Goal: Task Accomplishment & Management: Complete application form

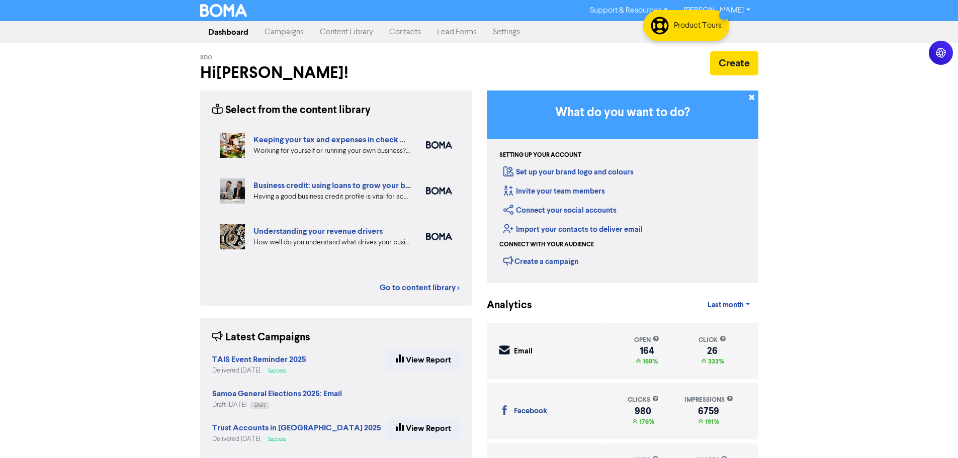
click at [279, 33] on link "Campaigns" at bounding box center [283, 32] width 55 height 20
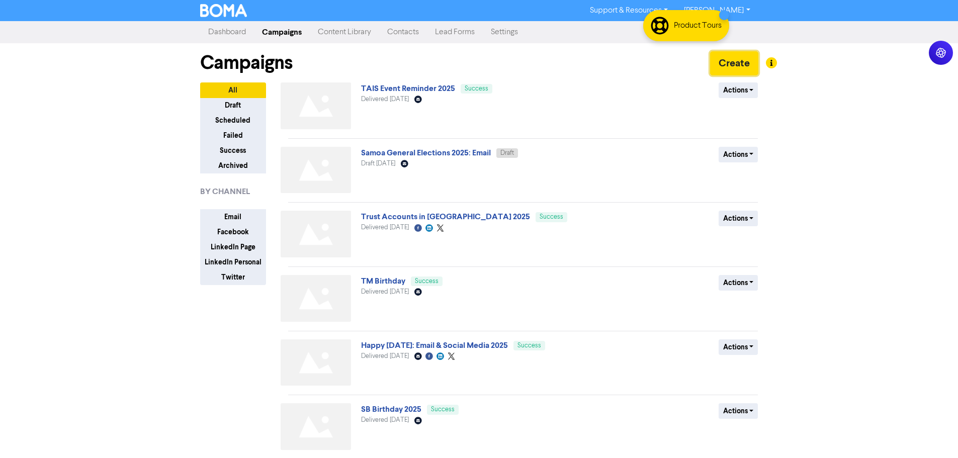
click at [737, 64] on button "Create" at bounding box center [734, 63] width 48 height 24
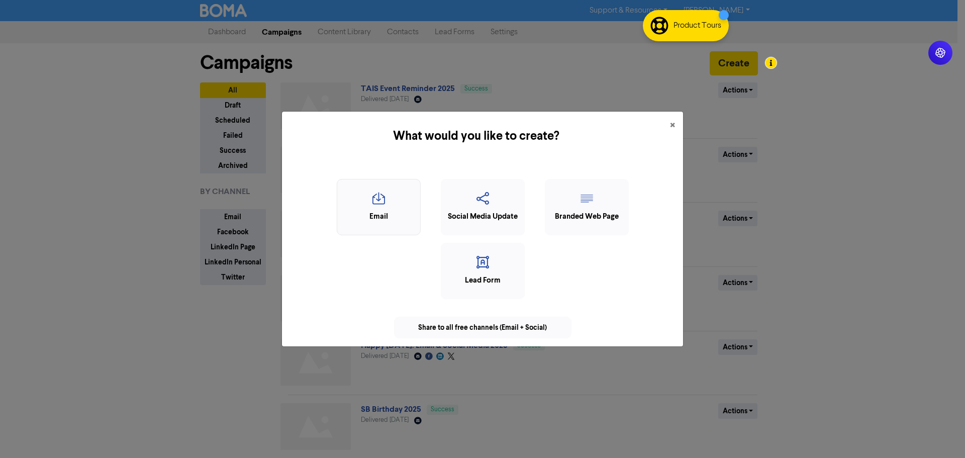
click at [372, 203] on icon "button" at bounding box center [378, 201] width 73 height 19
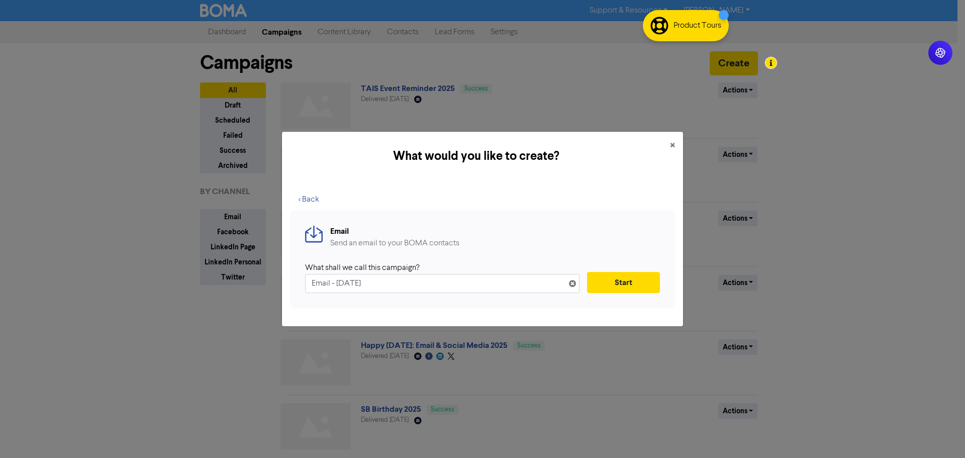
drag, startPoint x: 389, startPoint y: 283, endPoint x: 214, endPoint y: 269, distance: 176.1
click at [214, 269] on div "What would you like to create? × < Back Email Send an email to your BOMA contac…" at bounding box center [482, 229] width 965 height 458
type input "TAIS Evaluation Form 2025"
click at [633, 286] on button "Start" at bounding box center [623, 282] width 73 height 21
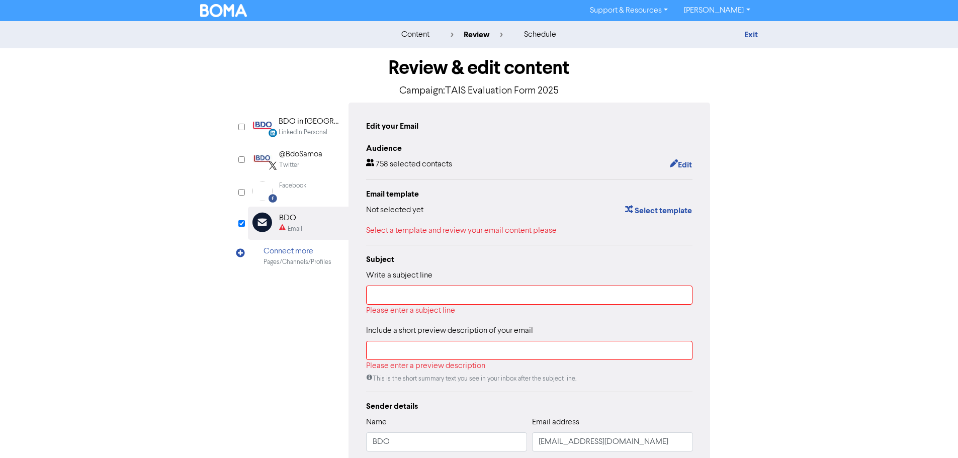
click at [673, 157] on div "Audience 758 selected contacts Edit" at bounding box center [529, 156] width 327 height 29
click at [677, 163] on button "Edit" at bounding box center [680, 164] width 23 height 13
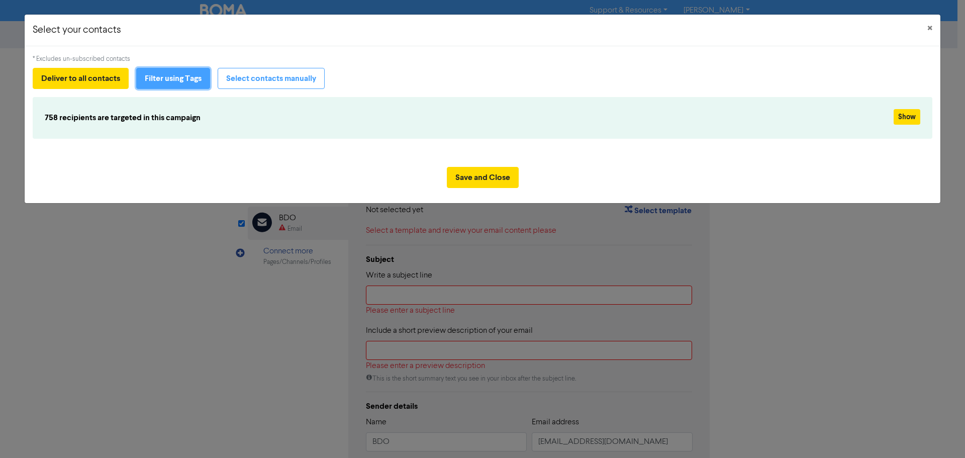
click at [198, 82] on button "Filter using Tags" at bounding box center [173, 78] width 74 height 21
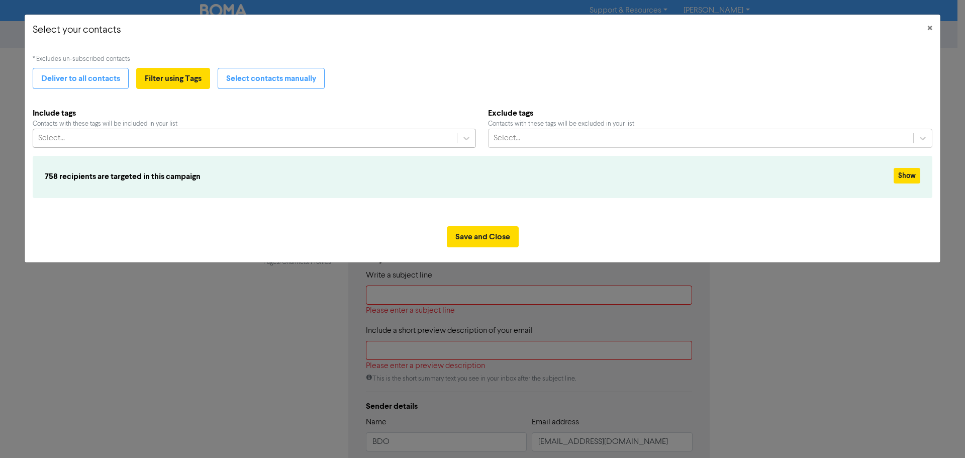
click at [112, 140] on div "Select..." at bounding box center [245, 138] width 424 height 18
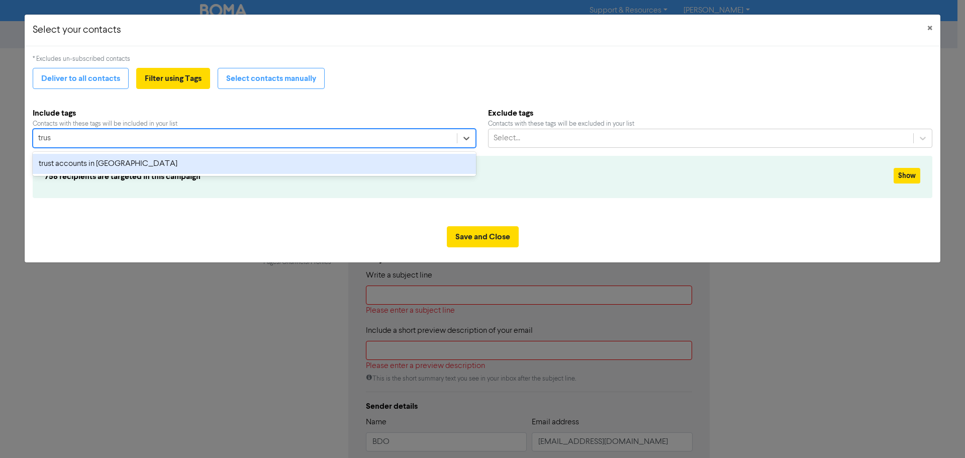
type input "trust"
click at [109, 171] on div "trust accounts in [GEOGRAPHIC_DATA]" at bounding box center [255, 164] width 444 height 20
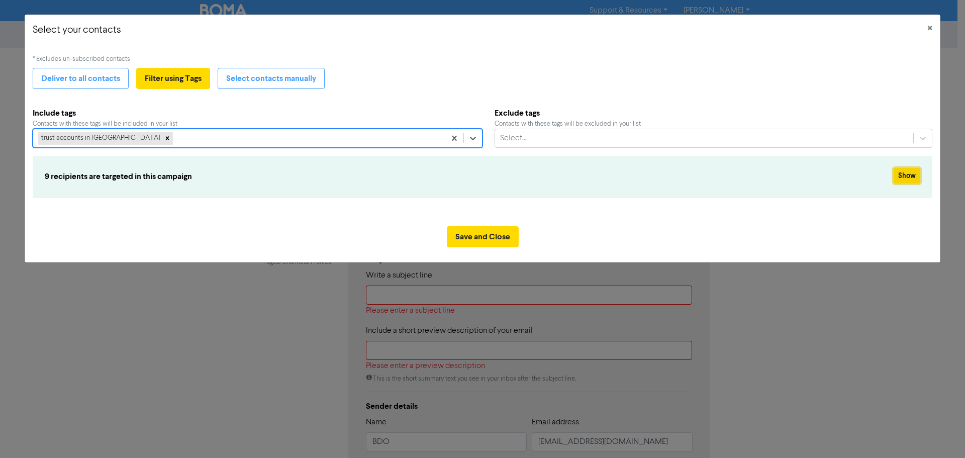
click at [915, 169] on button "Show" at bounding box center [907, 176] width 27 height 16
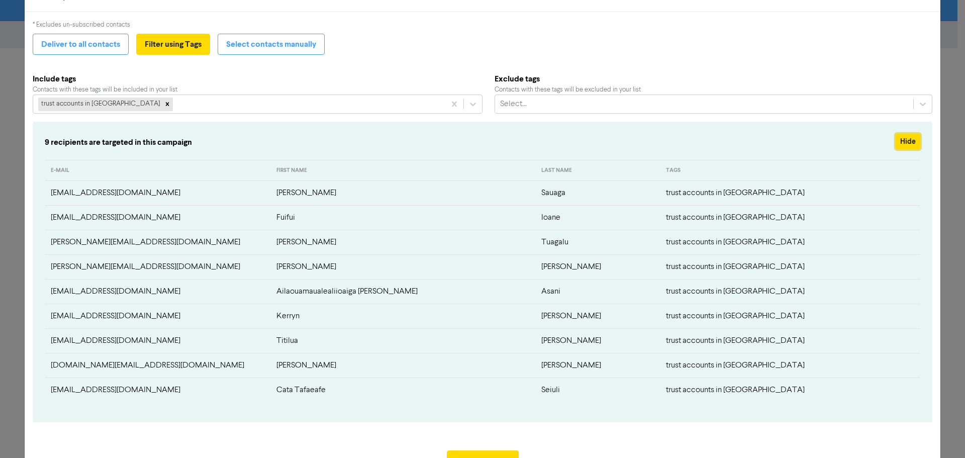
scroll to position [77, 0]
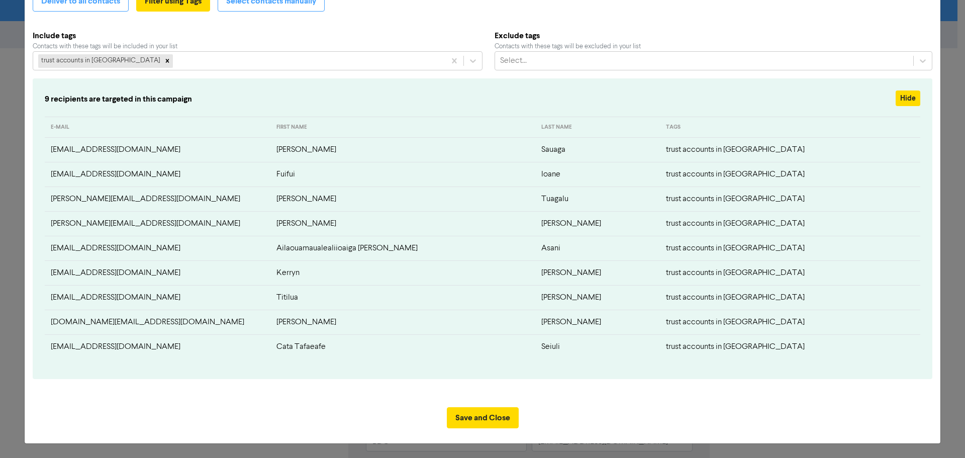
click at [79, 279] on td "[EMAIL_ADDRESS][DOMAIN_NAME]" at bounding box center [158, 273] width 226 height 25
click at [498, 417] on button "Save and Close" at bounding box center [483, 417] width 72 height 21
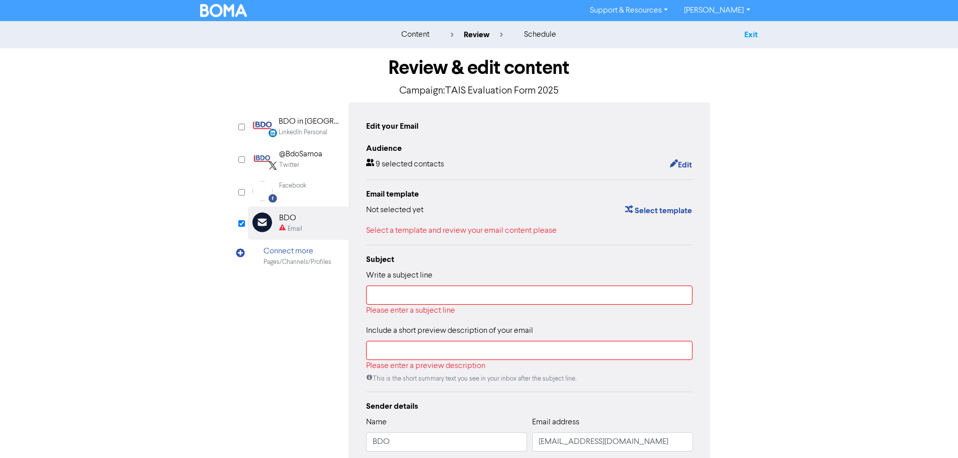
click at [755, 38] on link "Exit" at bounding box center [751, 35] width 14 height 10
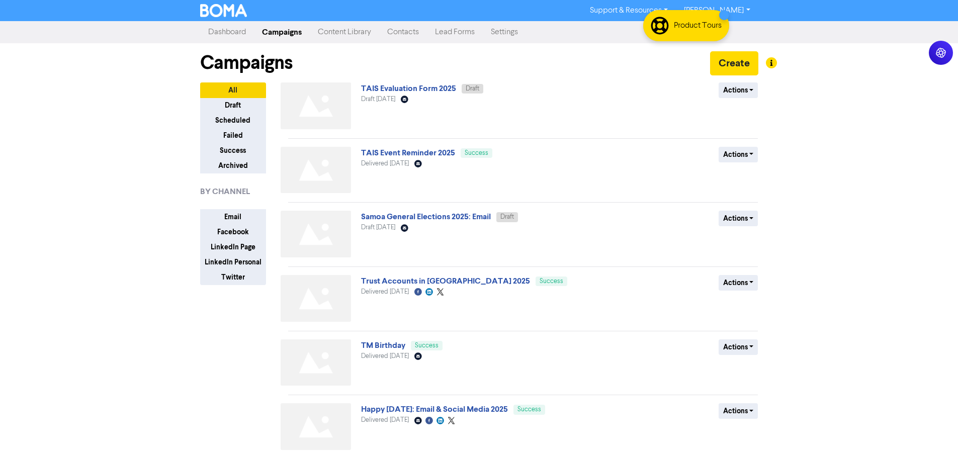
click at [417, 36] on link "Contacts" at bounding box center [403, 32] width 48 height 20
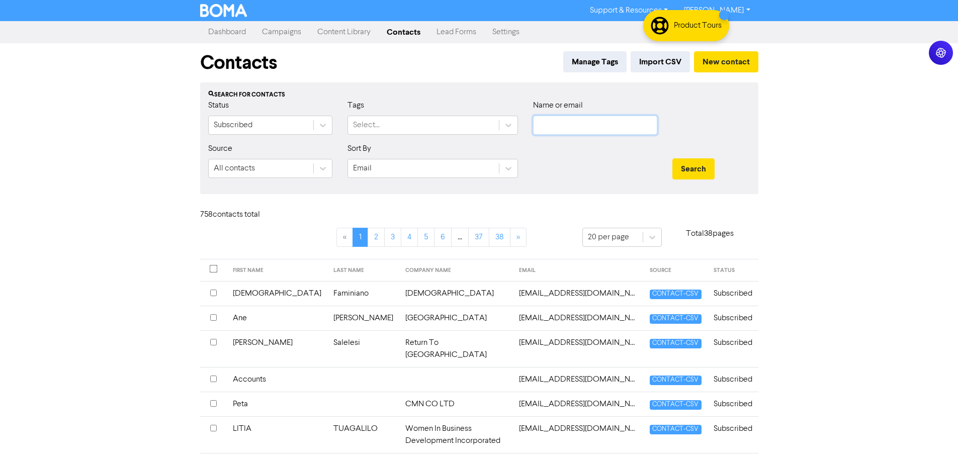
click at [572, 129] on input "text" at bounding box center [595, 125] width 124 height 19
type input "kerryn"
click at [672, 158] on button "Search" at bounding box center [693, 168] width 42 height 21
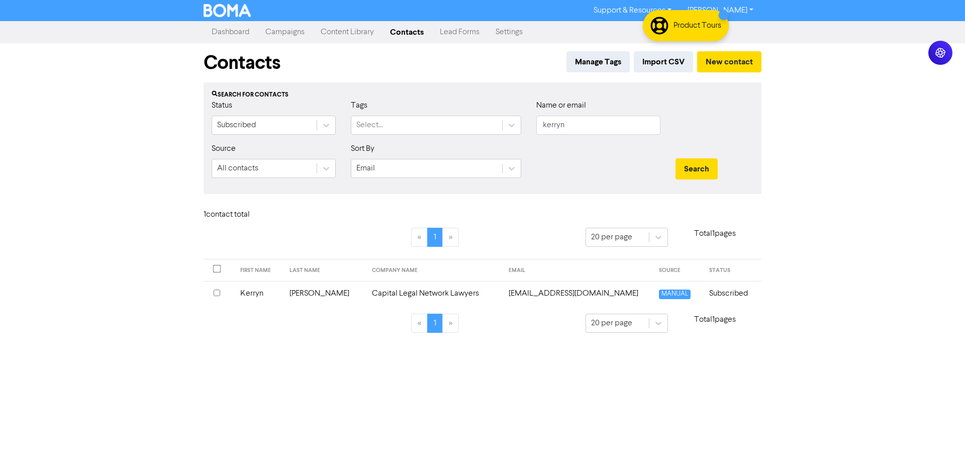
click at [252, 298] on td "Kerryn" at bounding box center [258, 293] width 49 height 25
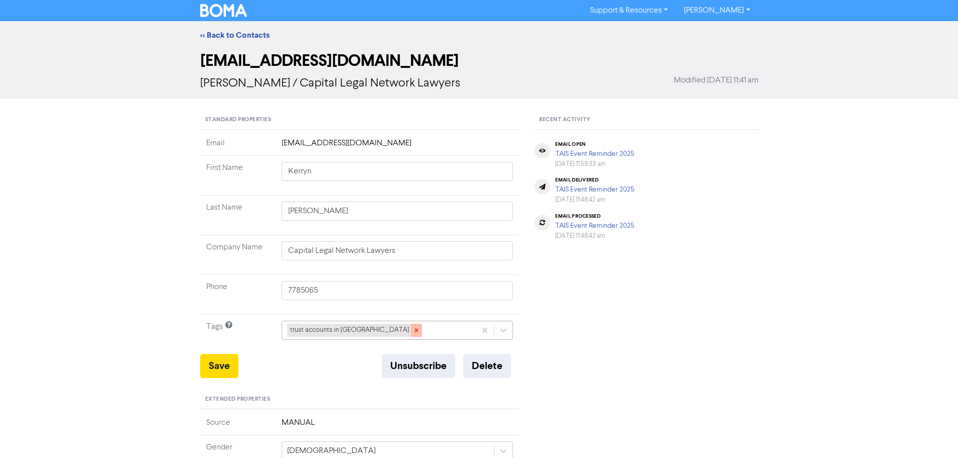
click at [413, 329] on icon at bounding box center [416, 330] width 7 height 7
click at [201, 365] on button "Save" at bounding box center [219, 366] width 38 height 24
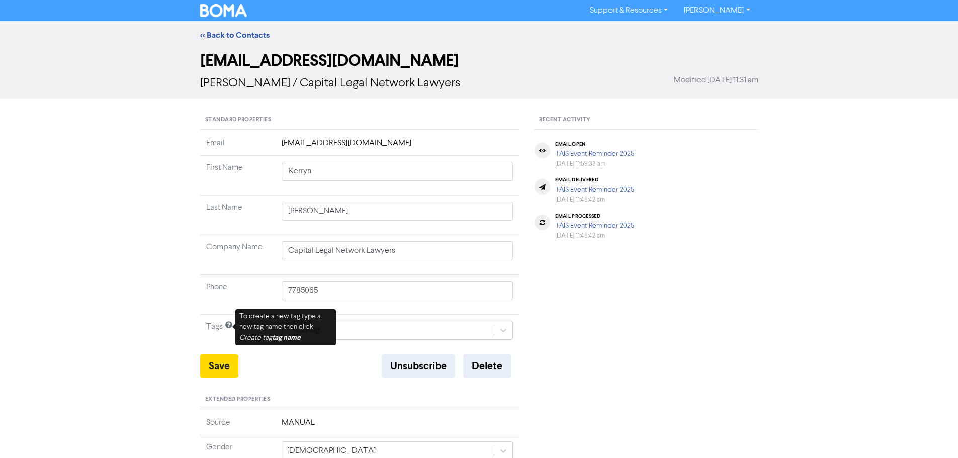
click at [245, 27] on div "<< Back to Contacts" at bounding box center [479, 35] width 958 height 28
click at [253, 32] on link "<< Back to Contacts" at bounding box center [234, 35] width 69 height 10
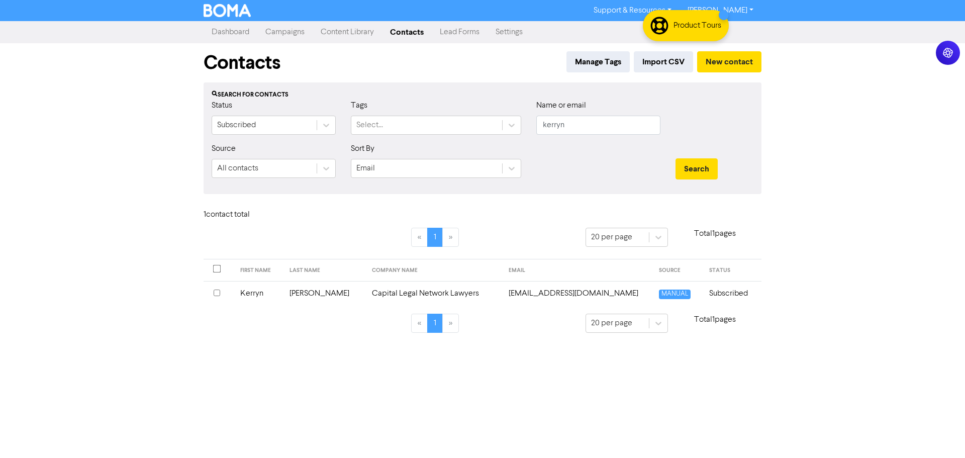
click at [304, 29] on link "Campaigns" at bounding box center [284, 32] width 55 height 20
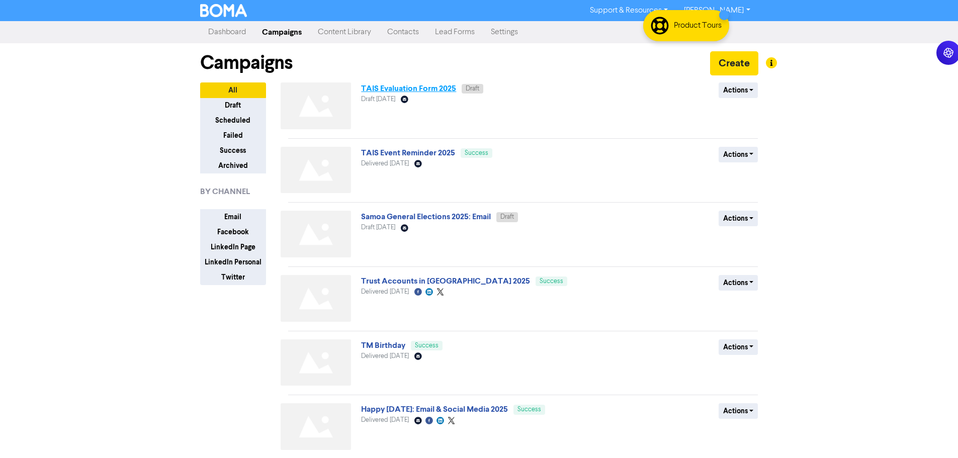
click at [416, 92] on link "TAIS Evaluation Form 2025" at bounding box center [408, 88] width 95 height 10
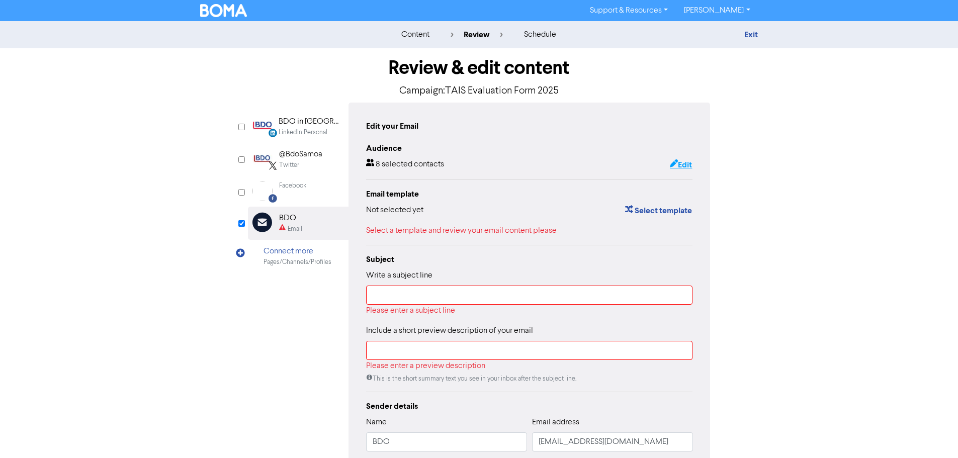
click at [676, 164] on button "Edit" at bounding box center [680, 164] width 23 height 13
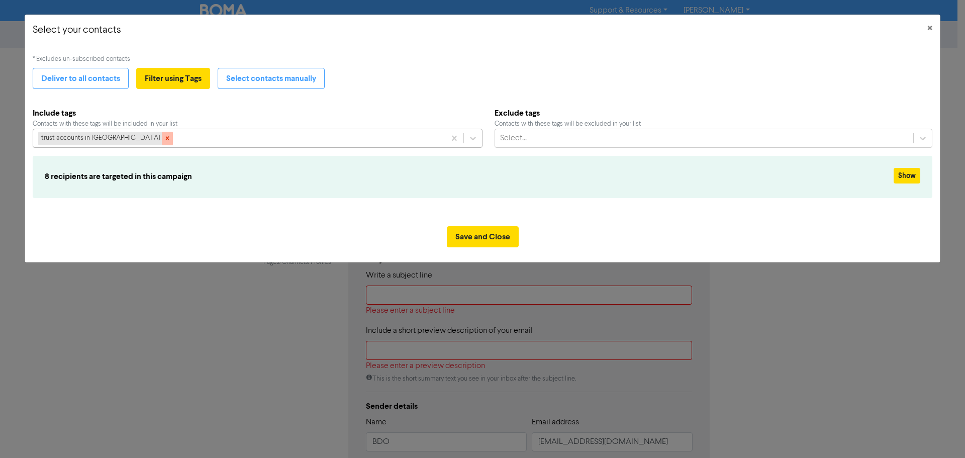
click at [164, 139] on icon at bounding box center [167, 138] width 7 height 7
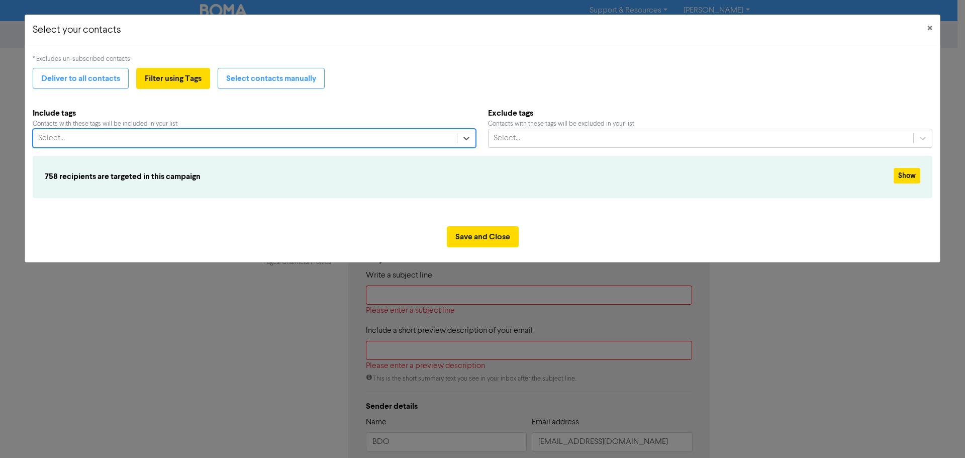
click at [111, 139] on div "Select..." at bounding box center [245, 138] width 424 height 18
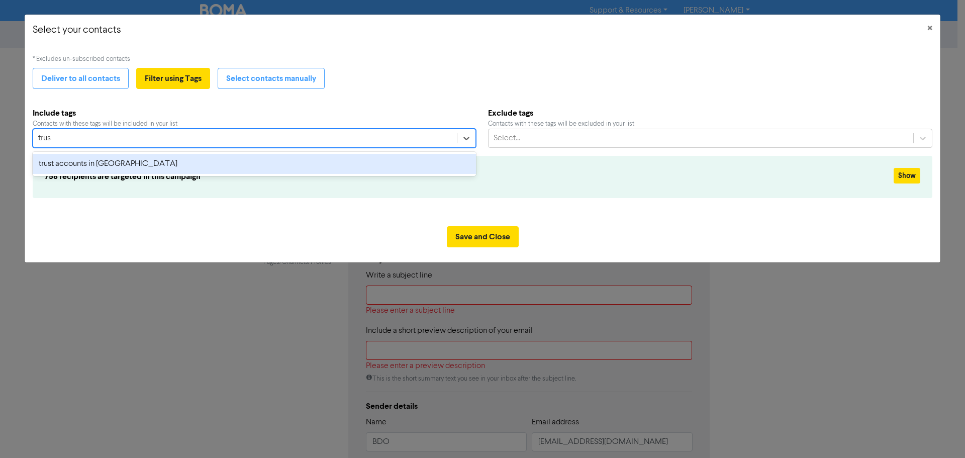
type input "trust"
click at [104, 167] on div "trust accounts in [GEOGRAPHIC_DATA]" at bounding box center [255, 164] width 444 height 20
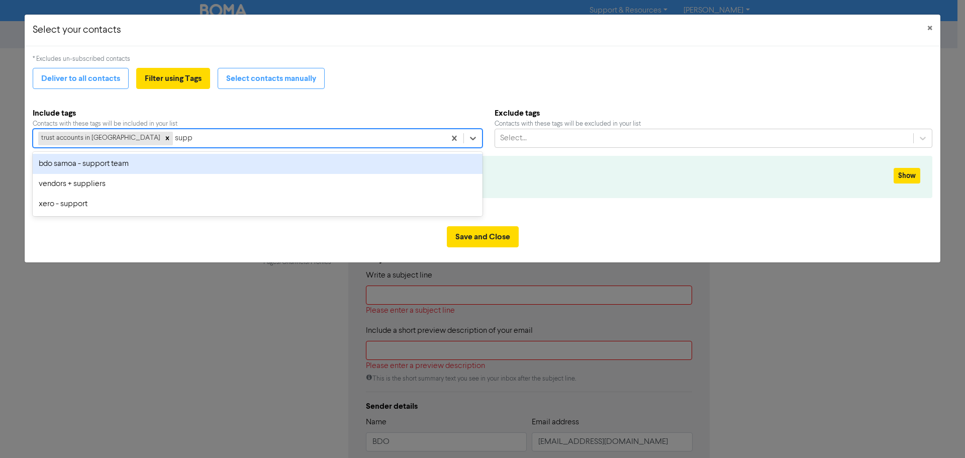
type input "suppo"
click at [138, 169] on div "bdo samoa - support team" at bounding box center [258, 164] width 450 height 20
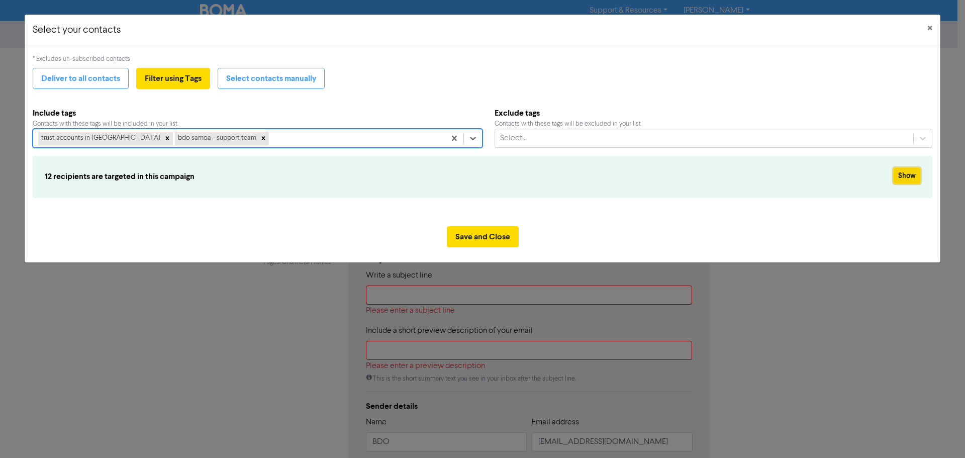
click at [905, 175] on button "Show" at bounding box center [907, 176] width 27 height 16
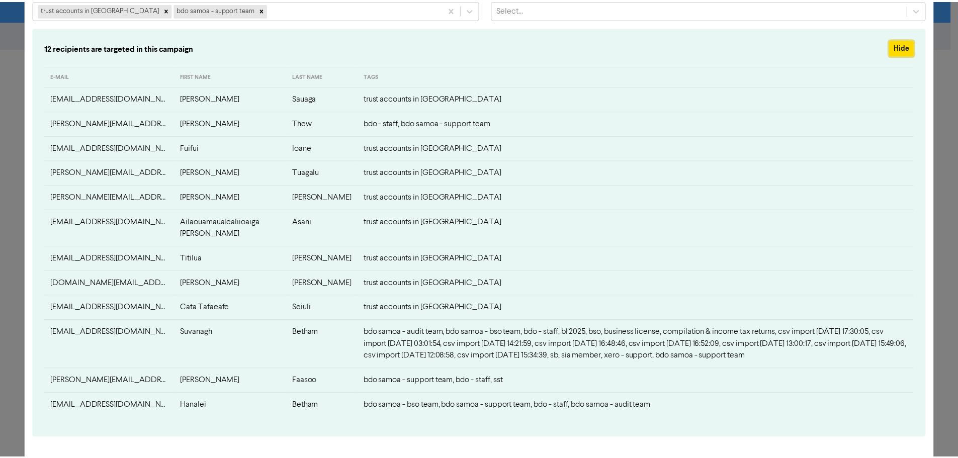
scroll to position [200, 0]
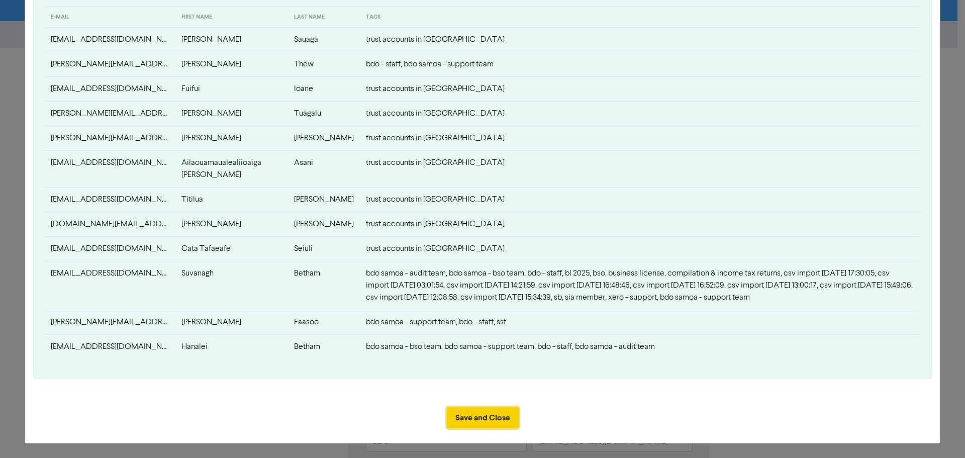
click at [483, 423] on button "Save and Close" at bounding box center [483, 417] width 72 height 21
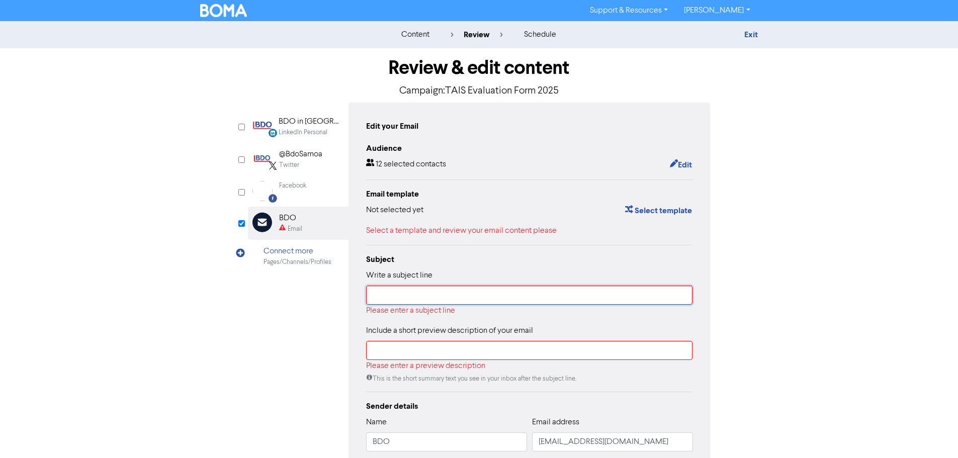
click at [399, 297] on input "text" at bounding box center [529, 295] width 327 height 19
type input "r"
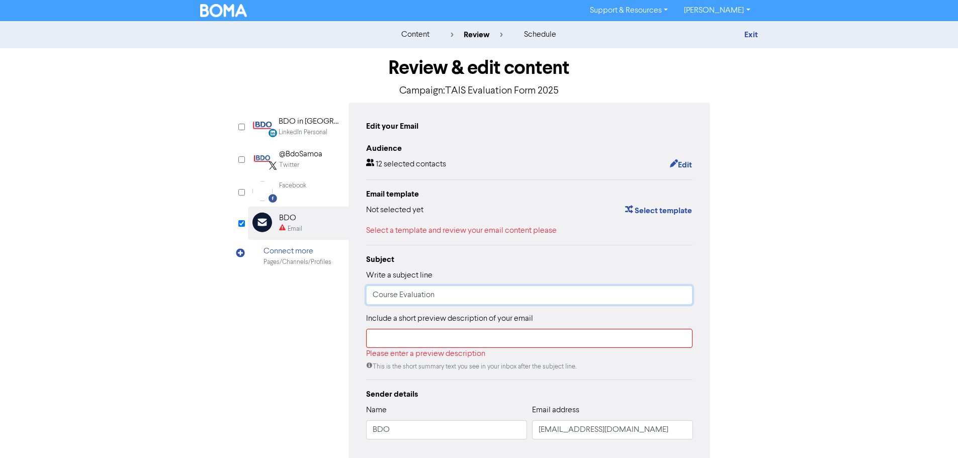
type input "Course Evaluation"
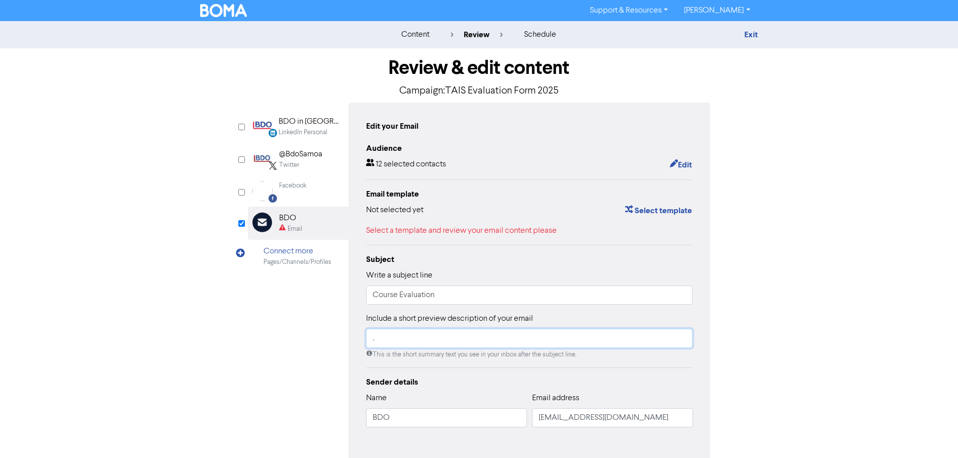
type input "."
click at [549, 419] on input "[EMAIL_ADDRESS][DOMAIN_NAME]" at bounding box center [612, 417] width 161 height 19
type input "[EMAIL_ADDRESS][DOMAIN_NAME]"
click at [788, 392] on div "content review schedule Exit Review & edit content Campaign: TAIS Evaluation Fo…" at bounding box center [479, 263] width 958 height 485
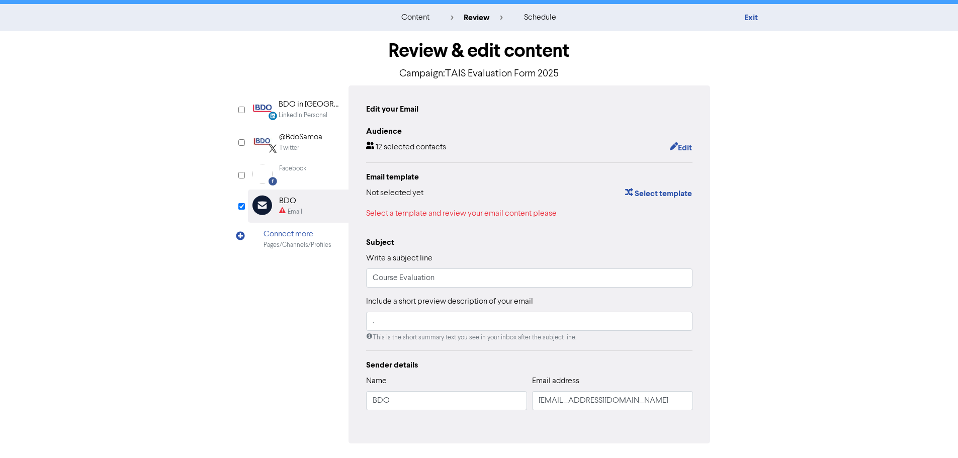
scroll to position [0, 0]
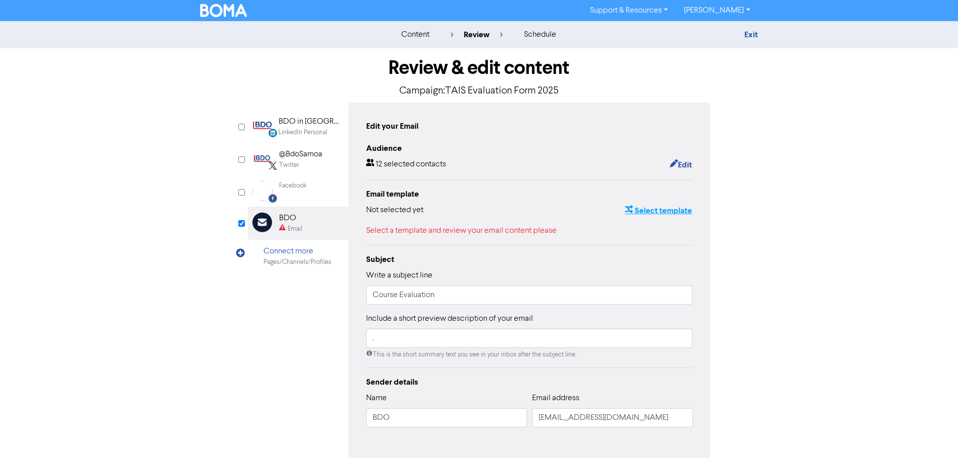
click at [670, 209] on button "Select template" at bounding box center [659, 210] width 68 height 13
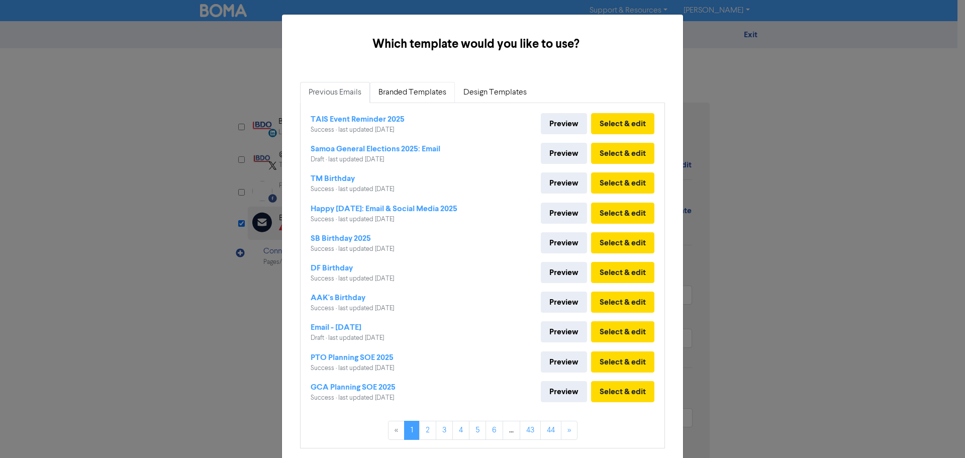
click at [421, 99] on link "Branded Templates" at bounding box center [412, 92] width 85 height 21
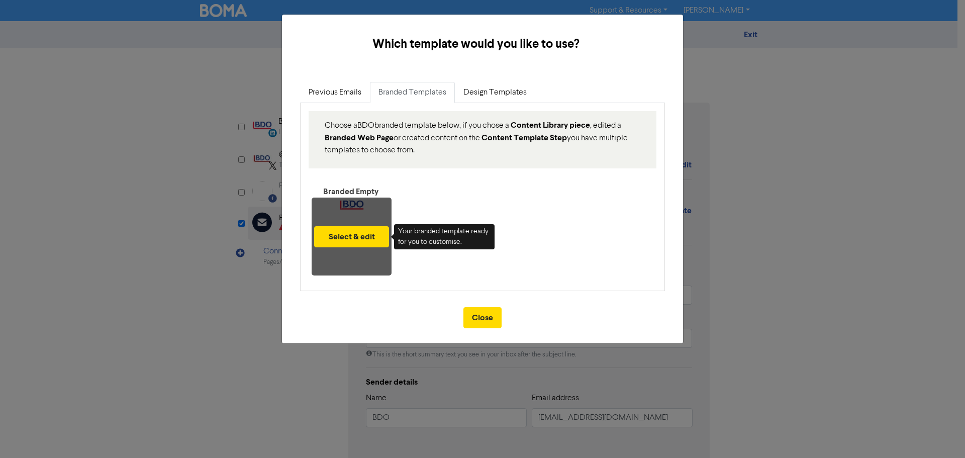
click at [366, 203] on div "Select & edit" at bounding box center [352, 237] width 80 height 78
click at [372, 237] on button "Select & edit" at bounding box center [351, 236] width 75 height 21
